Goal: Information Seeking & Learning: Learn about a topic

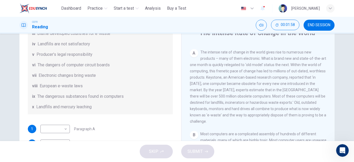
scroll to position [102, 0]
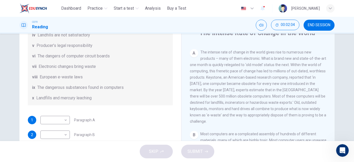
drag, startPoint x: 239, startPoint y: 97, endPoint x: 316, endPoint y: 101, distance: 77.1
click at [316, 101] on div "A The intense rate of change in the world gives rise to numerous new products –…" at bounding box center [258, 87] width 137 height 76
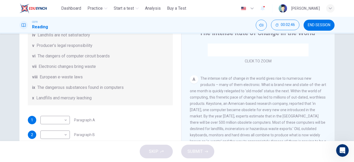
scroll to position [128, 0]
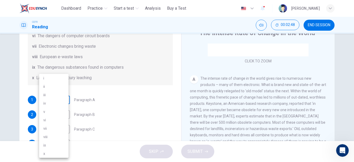
click at [66, 99] on body "This site uses cookies, as explained in our Privacy Policy . If you agree to th…" at bounding box center [177, 81] width 354 height 162
click at [56, 128] on li "vii" at bounding box center [53, 129] width 29 height 8
type input "***"
click at [112, 88] on div "Questions 1 - 7 The Reading Passage has 7 paragraphs, A-G . Choose the correct …" at bounding box center [100, 51] width 153 height 294
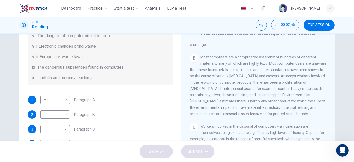
scroll to position [184, 0]
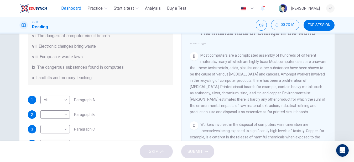
click at [68, 8] on span "Dashboard" at bounding box center [71, 8] width 20 height 6
click at [65, 8] on span "Dashboard" at bounding box center [71, 8] width 20 height 6
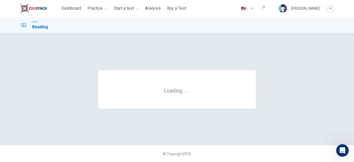
scroll to position [0, 0]
